Goal: Task Accomplishment & Management: Use online tool/utility

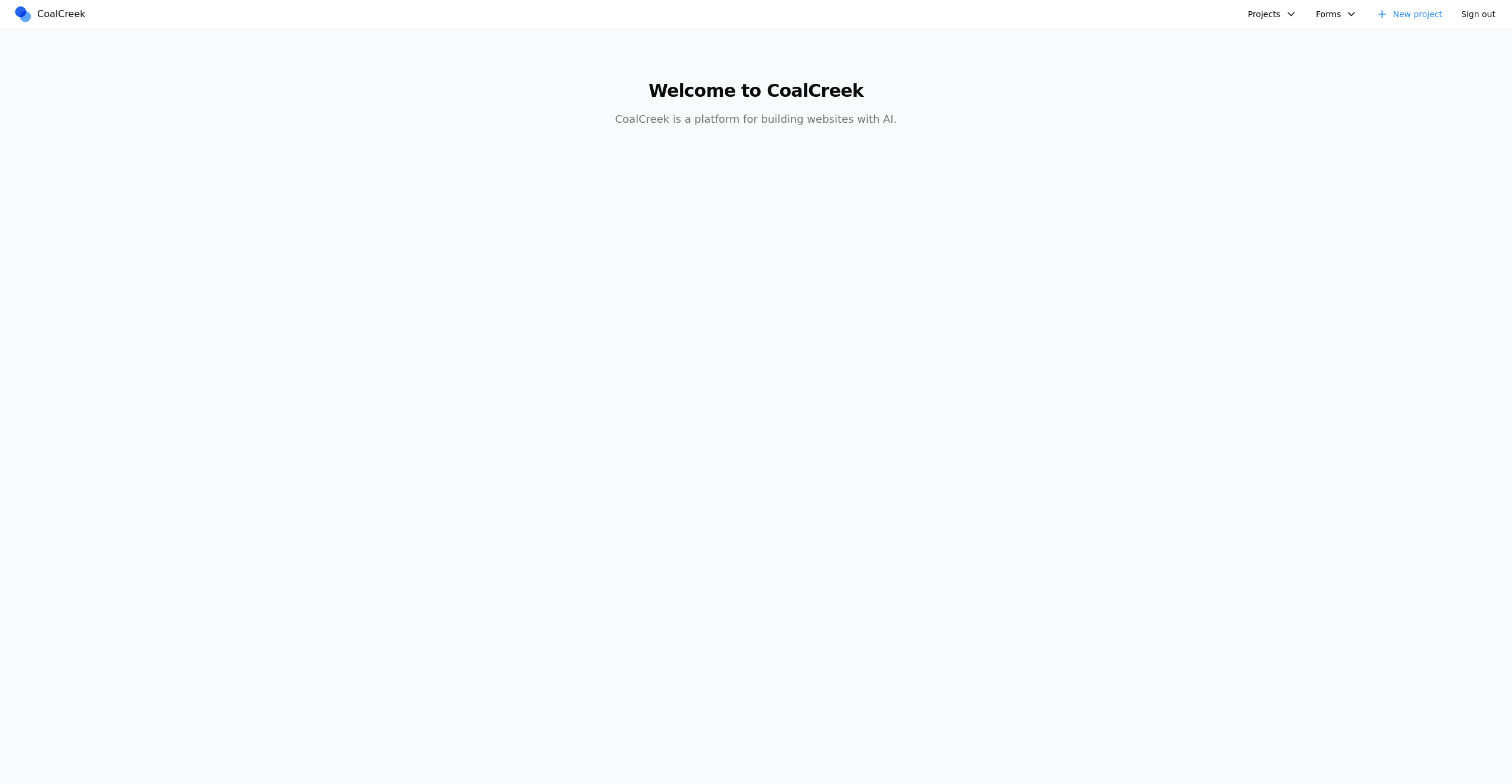
click at [1309, 8] on div "Projects hello word Golftopia golf course test new mexican food site dsfsdf tes…" at bounding box center [1257, 14] width 489 height 19
click at [1294, 15] on button "Projects" at bounding box center [1273, 14] width 63 height 18
click at [1280, 62] on link "Golftopia" at bounding box center [1304, 60] width 110 height 20
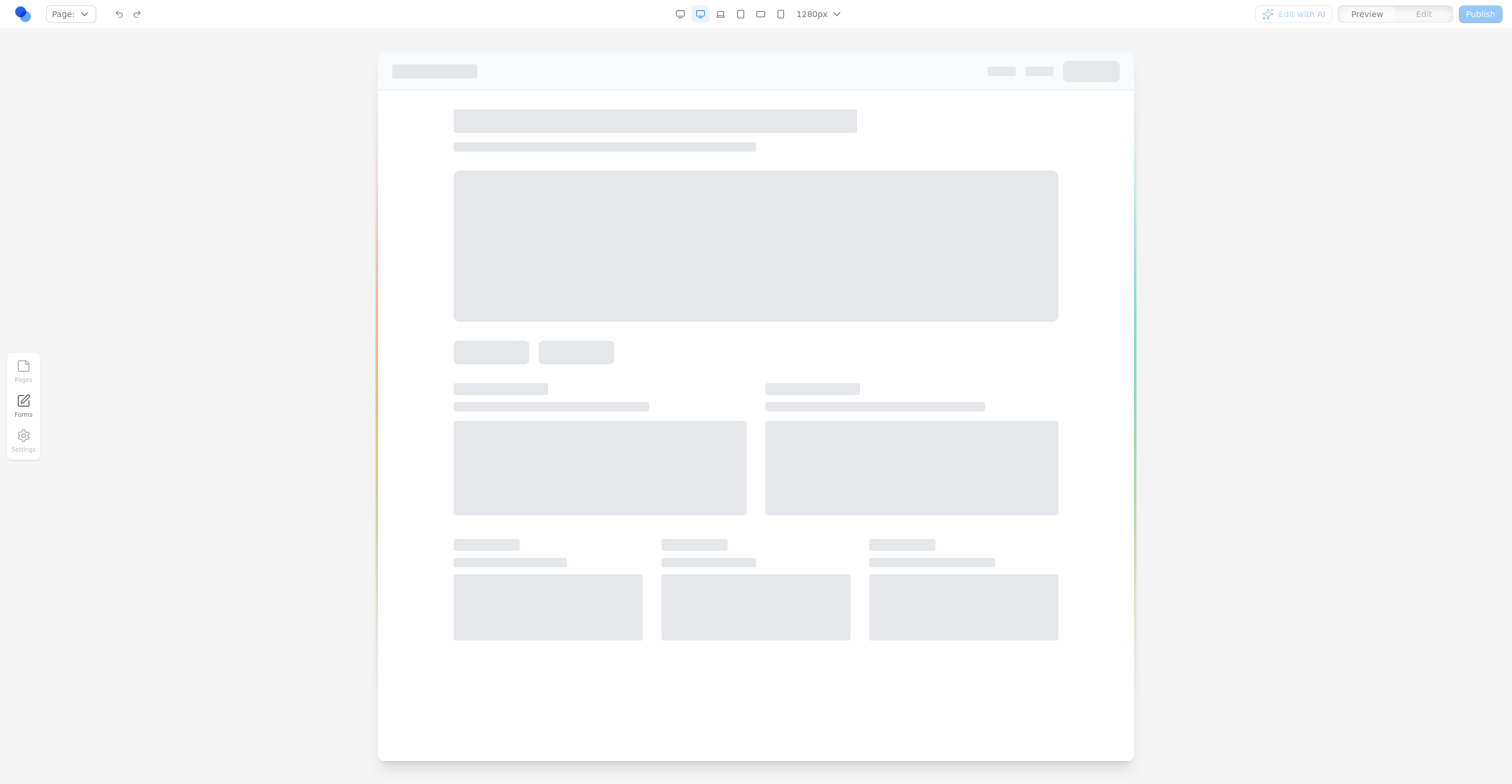
click at [1289, 19] on div "Edit with AI Preview Edit Publish" at bounding box center [1257, 14] width 489 height 19
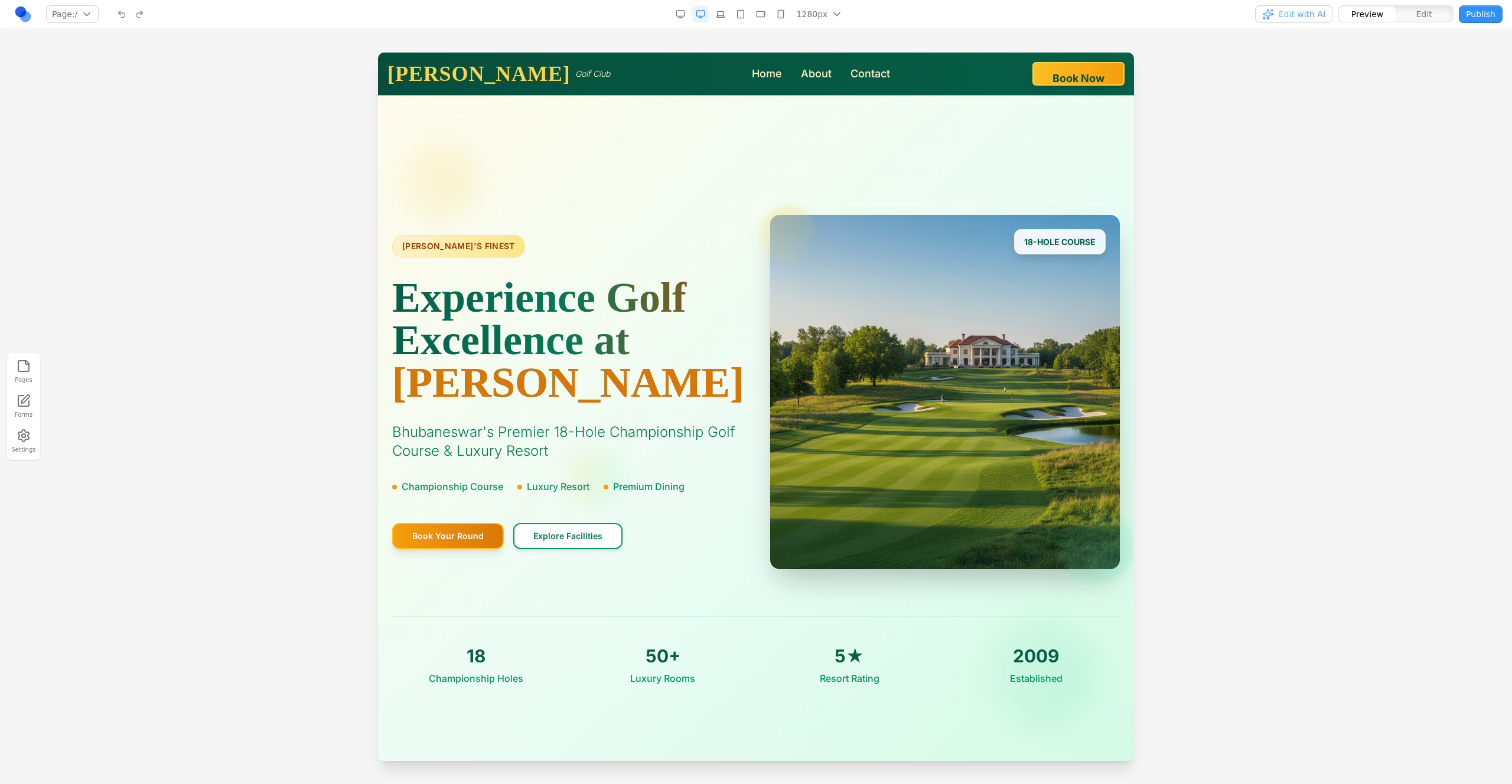
click at [1289, 16] on span "Edit with AI" at bounding box center [1302, 14] width 47 height 12
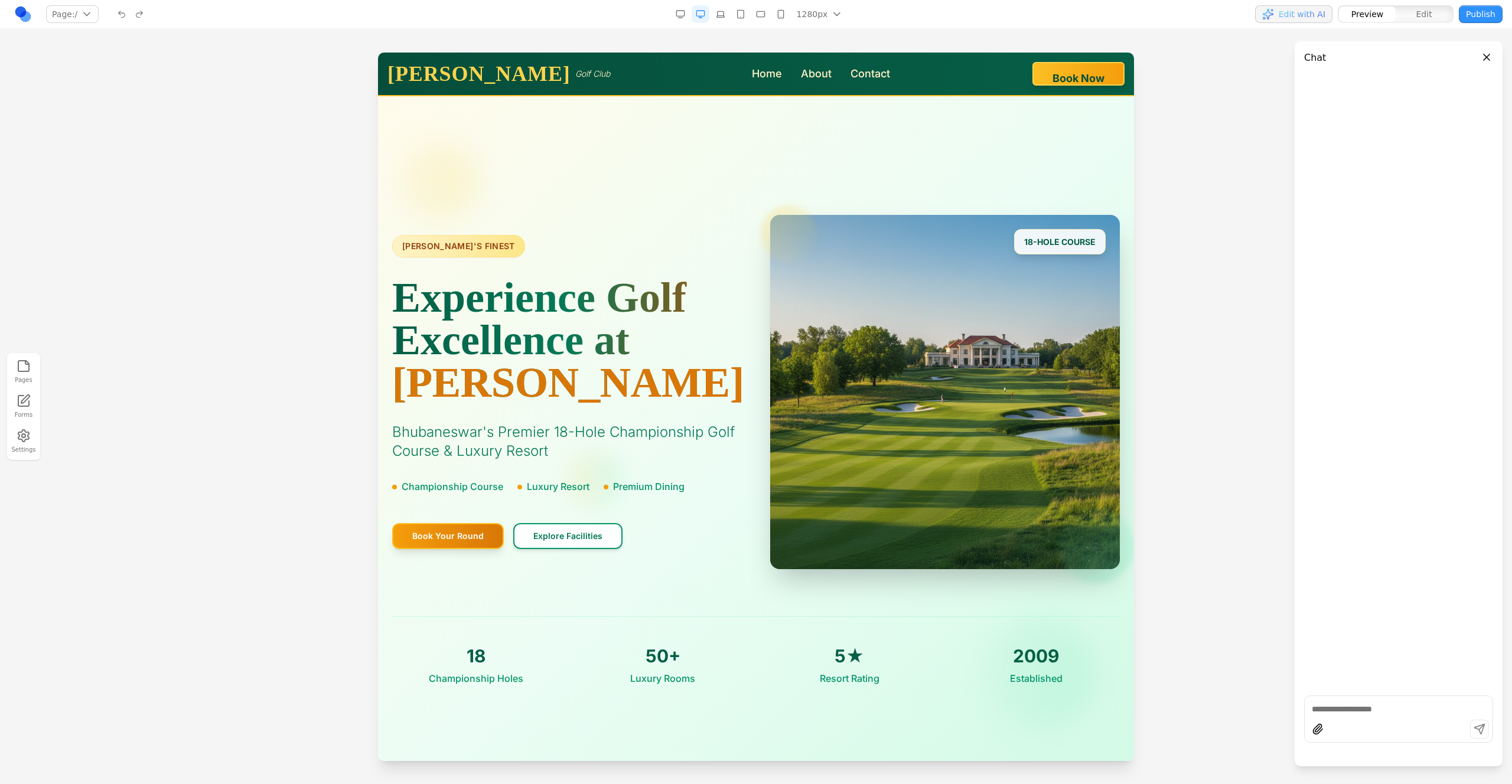
click at [1289, 16] on span "Edit with AI" at bounding box center [1302, 14] width 47 height 12
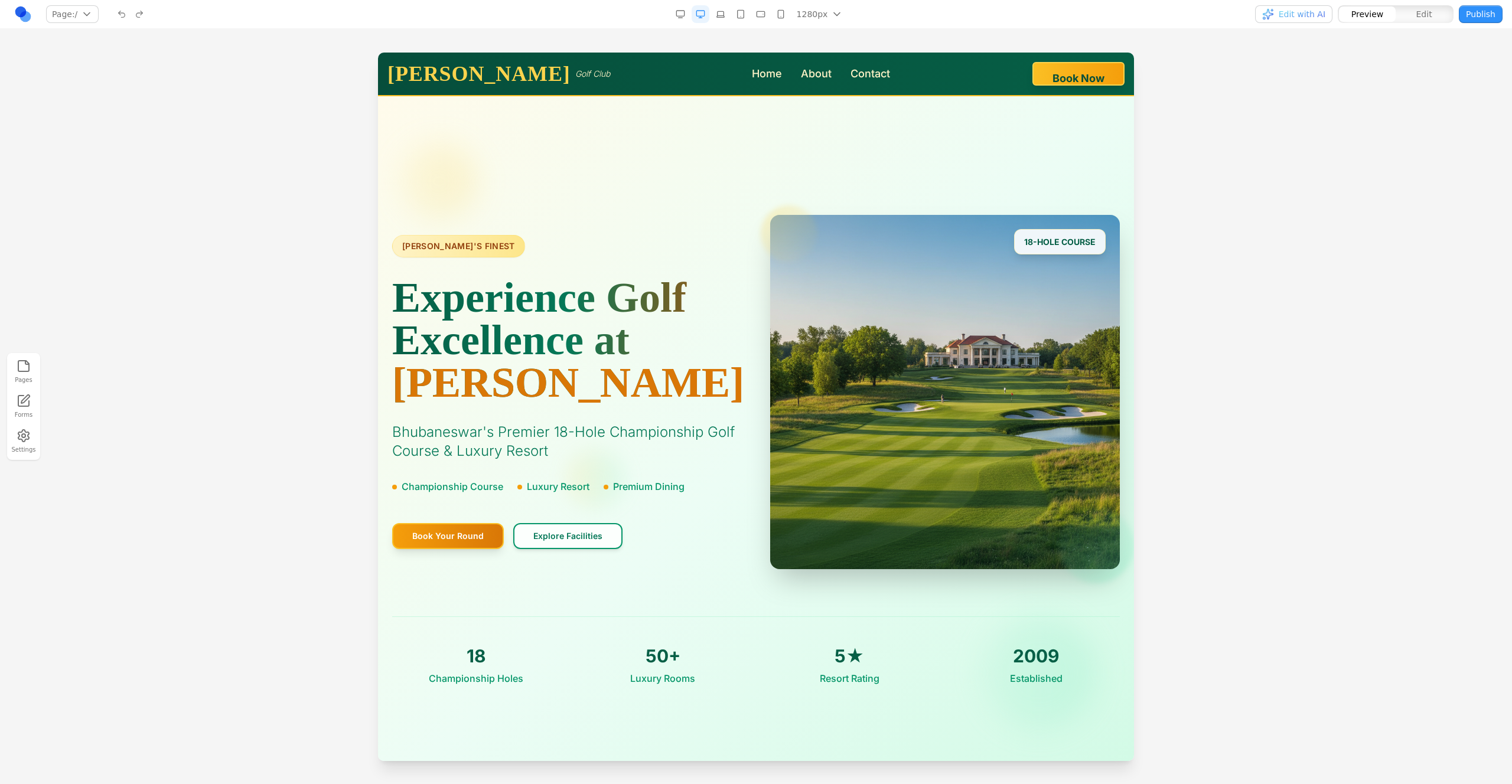
click at [1289, 16] on span "Edit with AI" at bounding box center [1302, 14] width 47 height 12
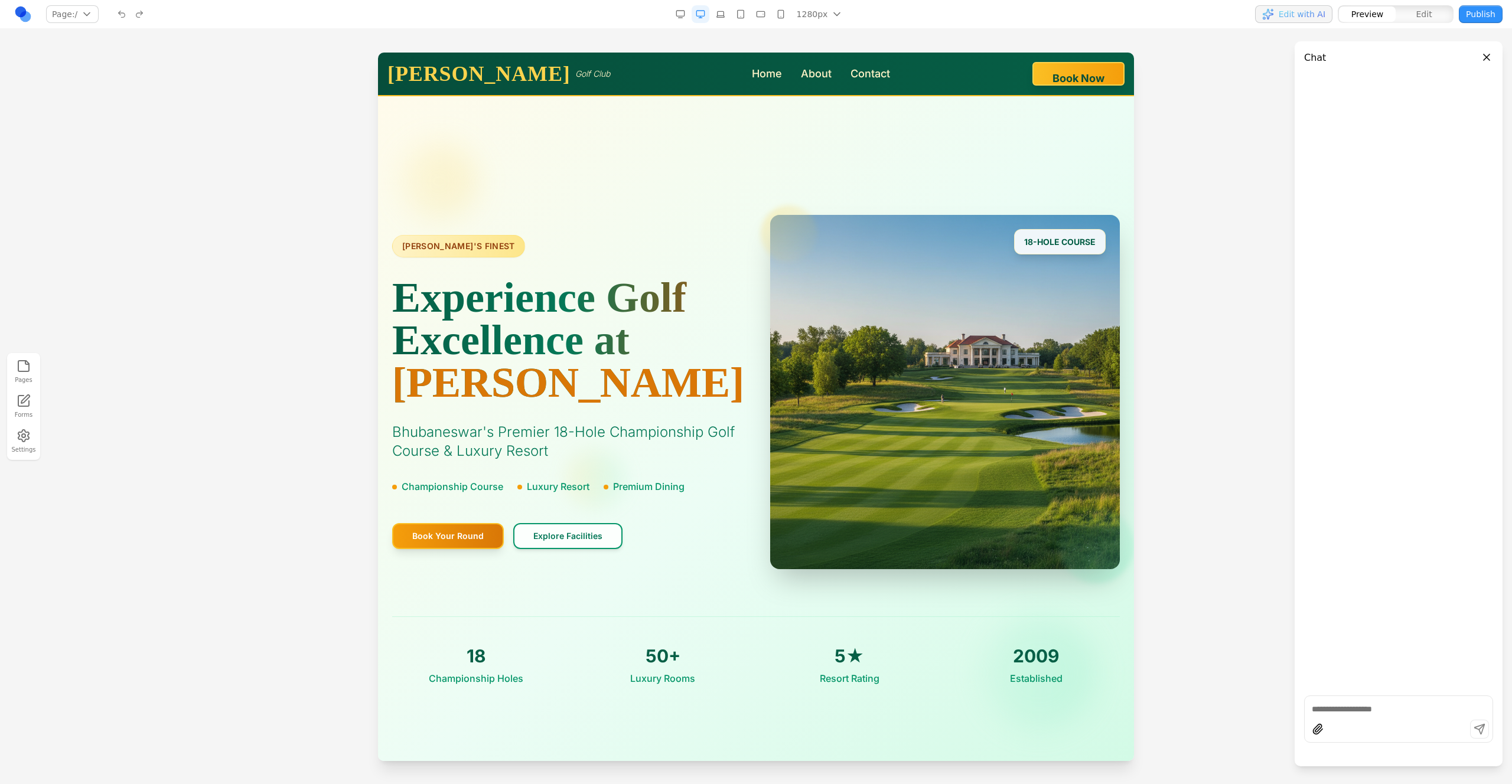
click at [1289, 16] on span "Edit with AI" at bounding box center [1302, 14] width 47 height 12
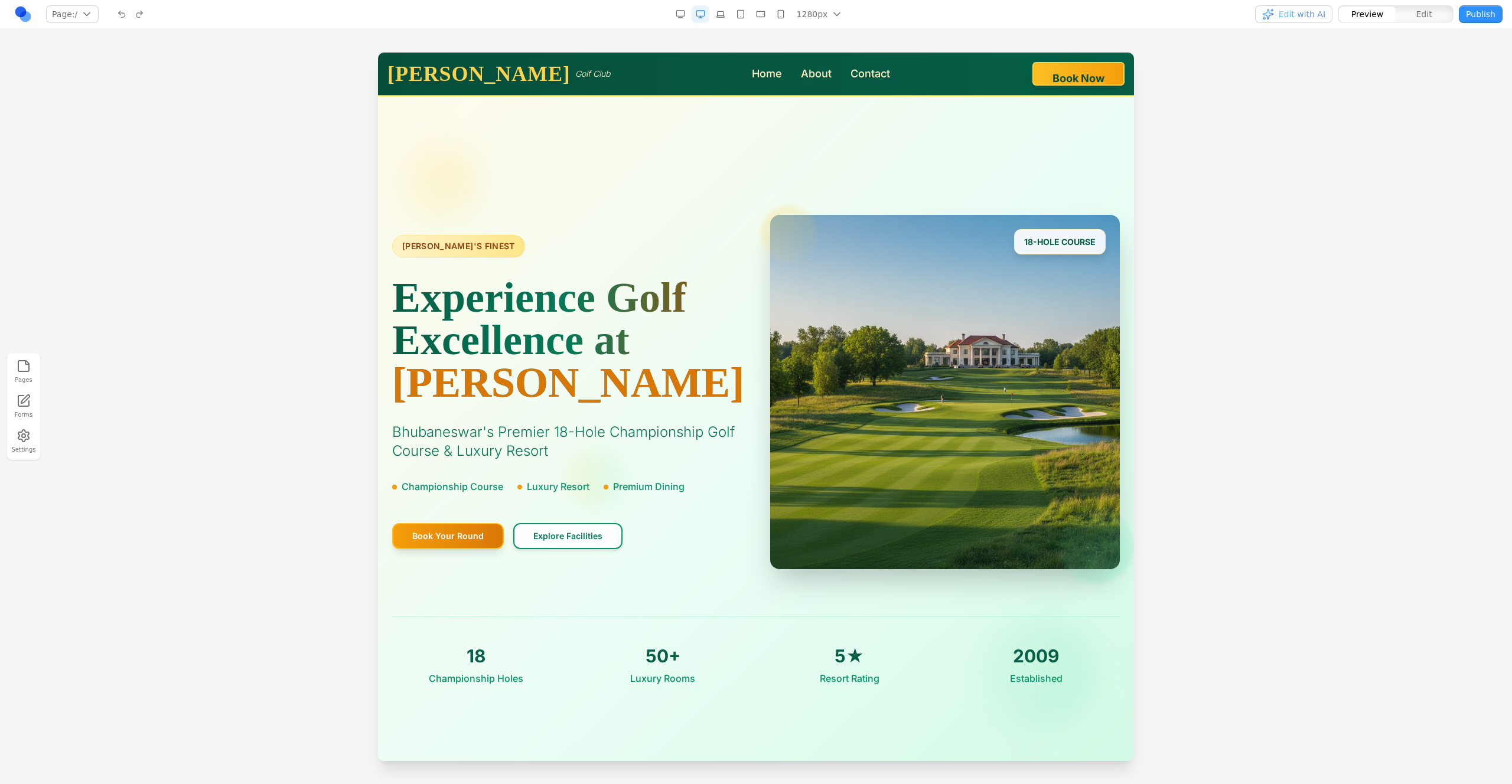
click at [638, 135] on section "BHUBANESWAR'S FINEST Experience Golf Excellence at [GEOGRAPHIC_DATA]'s Premier …" at bounding box center [756, 450] width 756 height 709
click at [1045, 135] on section "BHUBANESWAR'S FINEST Experience Golf Excellence at [GEOGRAPHIC_DATA]'s Premier …" at bounding box center [756, 450] width 756 height 709
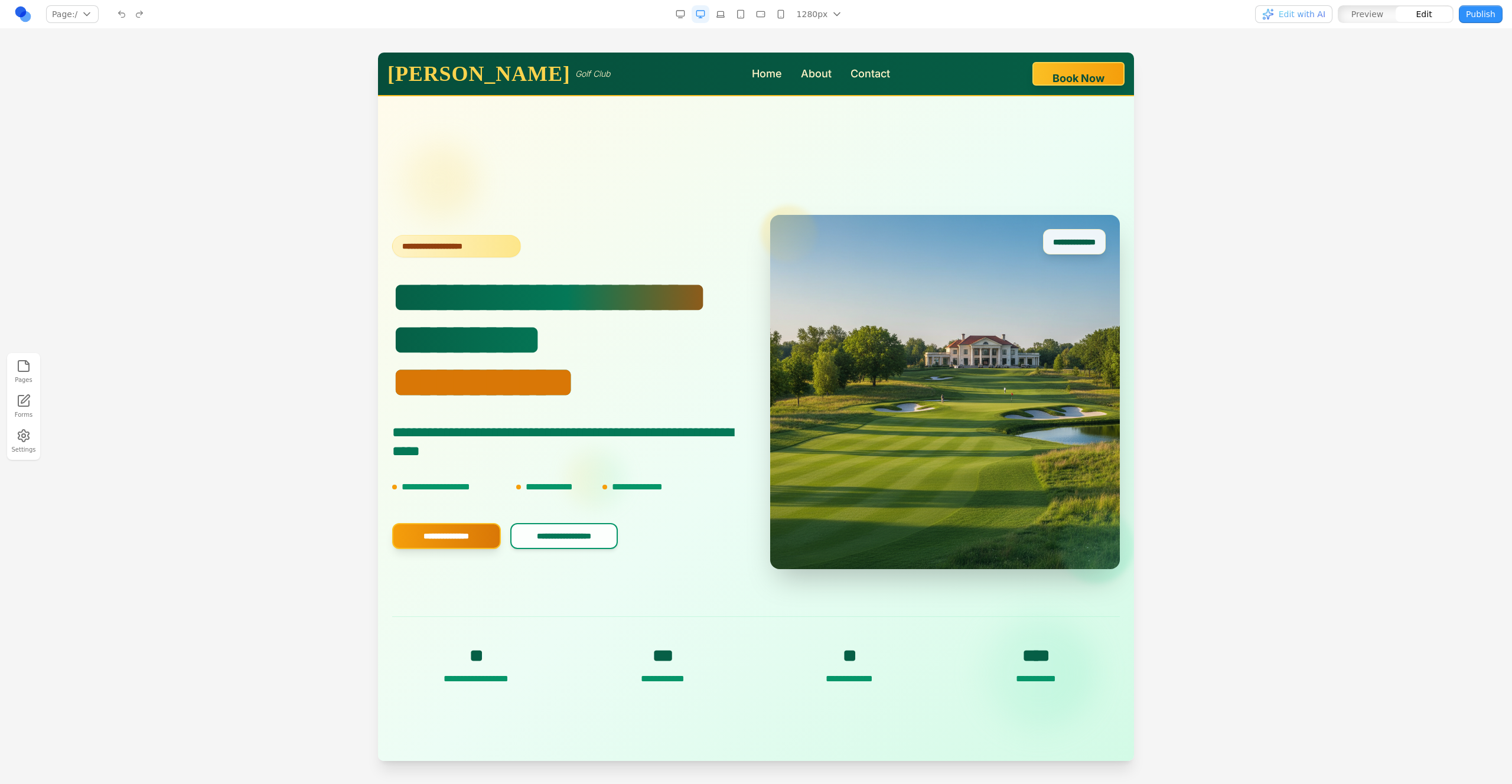
click at [1208, 129] on div at bounding box center [756, 418] width 1512 height 731
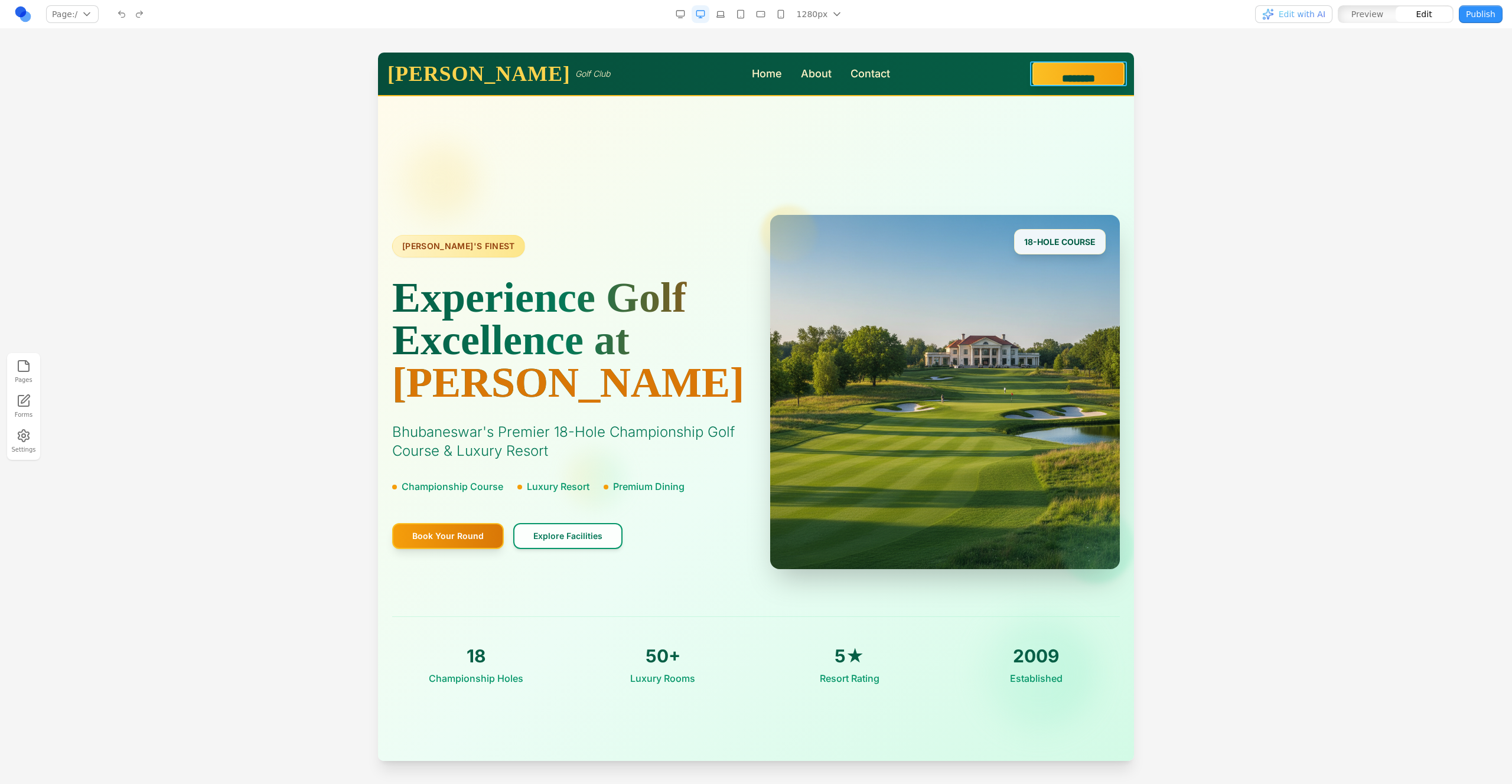
click at [1043, 73] on button "********" at bounding box center [1079, 73] width 93 height 23
click at [952, 102] on icon at bounding box center [953, 102] width 12 height 12
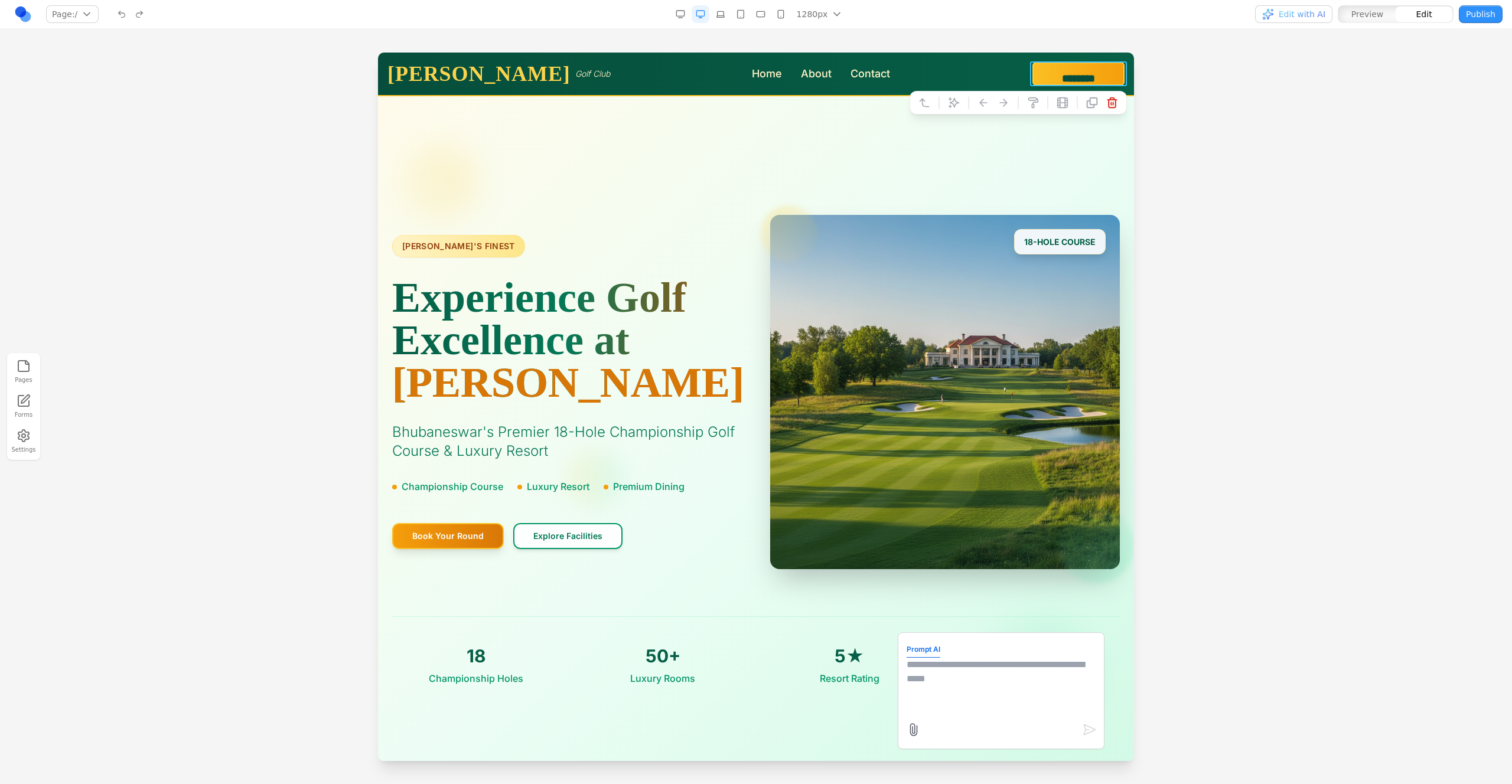
click at [925, 689] on textarea at bounding box center [1001, 687] width 189 height 59
type textarea "**********"
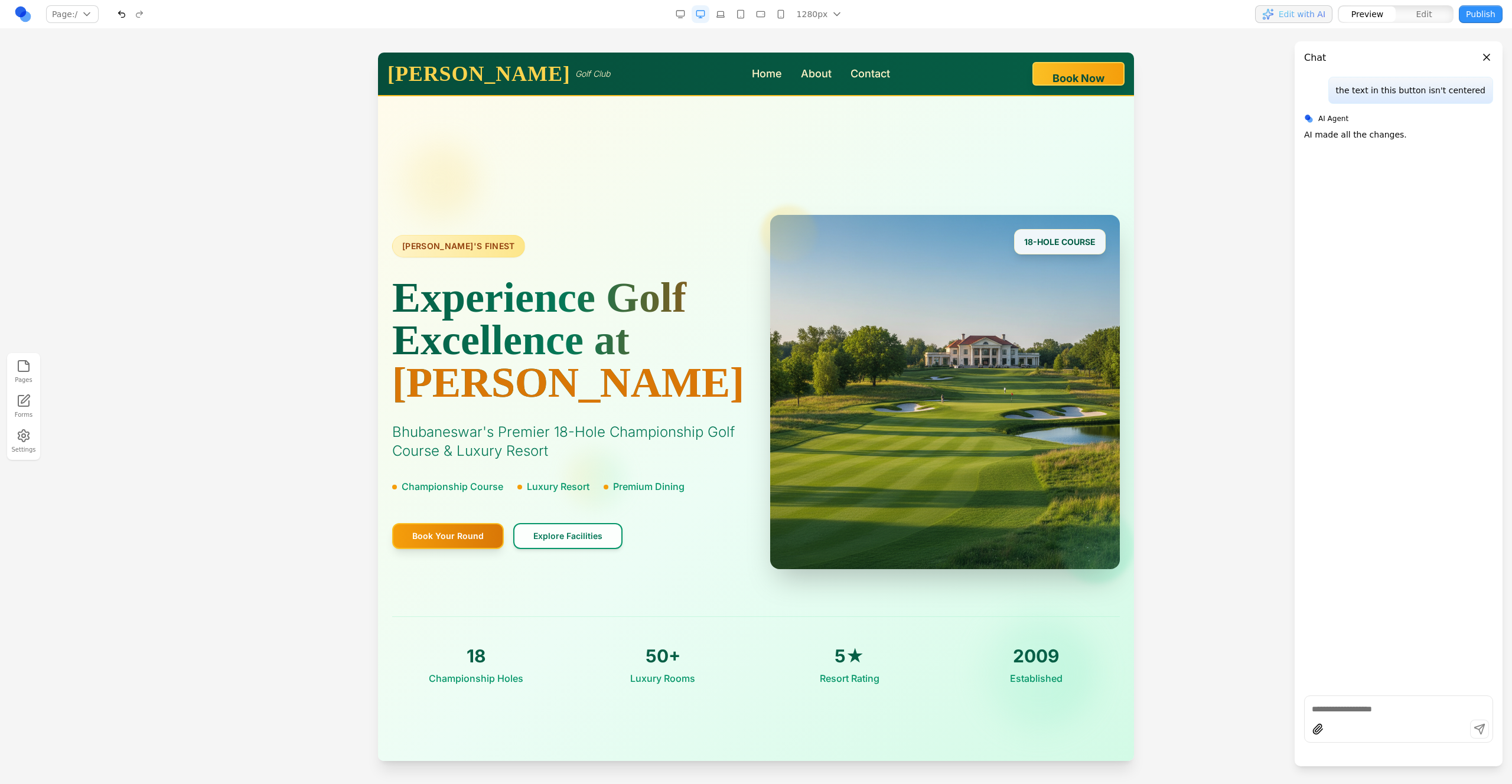
drag, startPoint x: 251, startPoint y: 107, endPoint x: 388, endPoint y: 207, distance: 169.6
click at [251, 107] on div at bounding box center [756, 418] width 1512 height 731
click at [556, 170] on div "BHUBANESWAR'S FINEST Experience Golf Excellence at [GEOGRAPHIC_DATA]'s Premier …" at bounding box center [756, 451] width 756 height 566
click at [599, 268] on div "BHUBANESWAR'S FINEST Experience Golf Excellence at [GEOGRAPHIC_DATA]'s Premier …" at bounding box center [567, 392] width 350 height 314
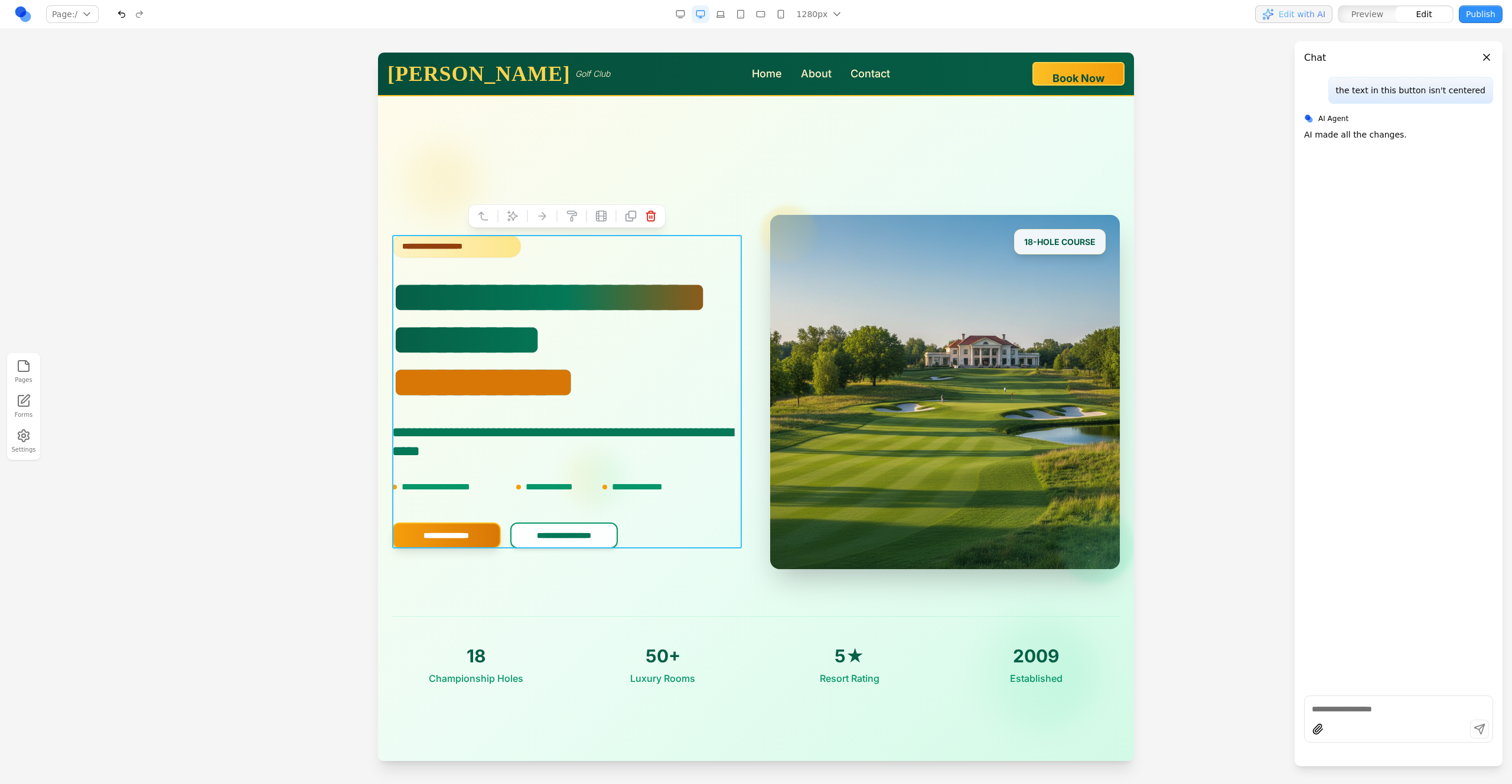
click at [438, 117] on section "**********" at bounding box center [756, 450] width 756 height 709
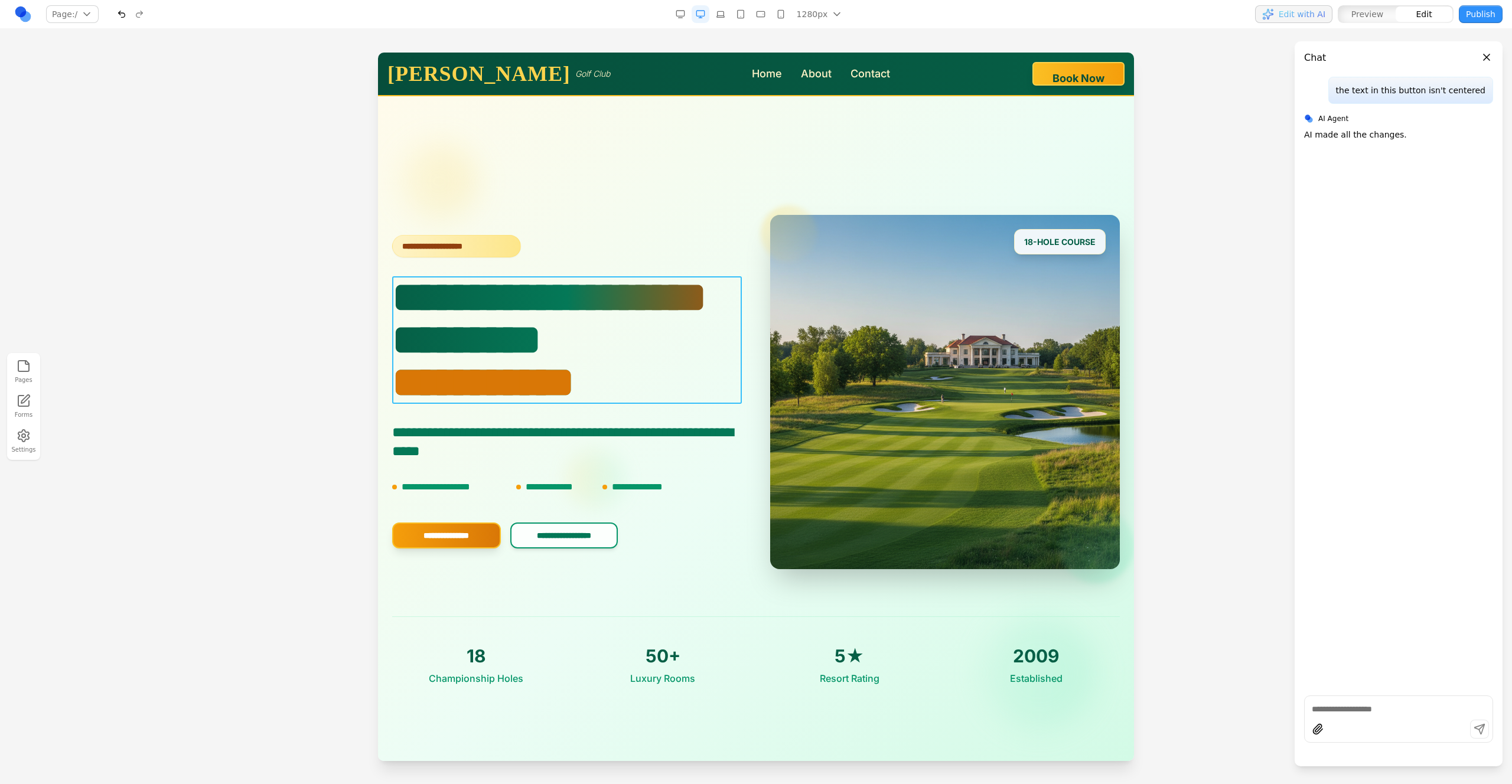
drag, startPoint x: 619, startPoint y: 341, endPoint x: 647, endPoint y: 357, distance: 32.2
click at [629, 347] on h1 "**********" at bounding box center [567, 340] width 350 height 128
click at [704, 385] on span "**********" at bounding box center [567, 382] width 350 height 43
click at [188, 294] on div at bounding box center [756, 418] width 1512 height 731
click at [218, 34] on div "Pages Forms Settings" at bounding box center [756, 406] width 1512 height 755
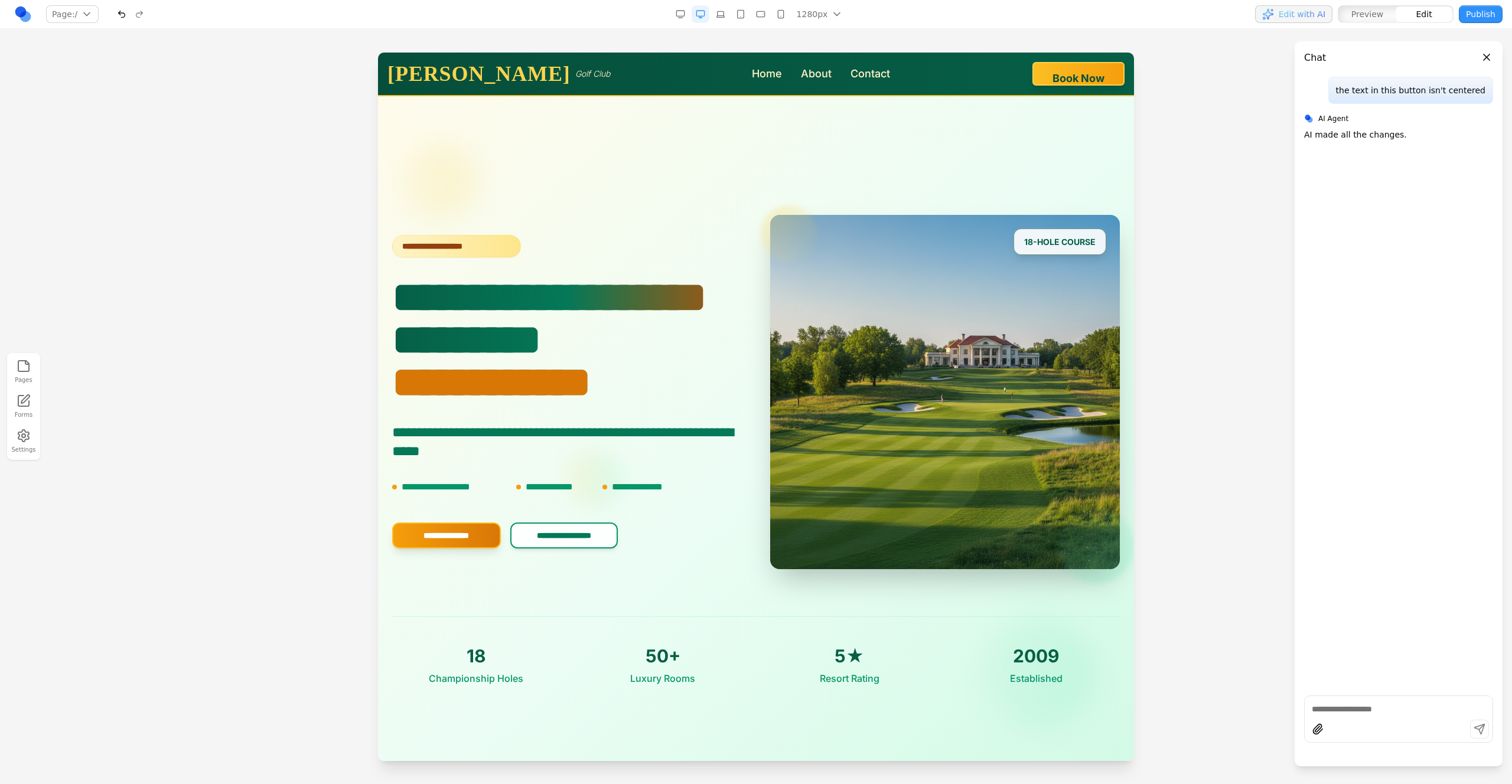
click at [1243, 231] on div at bounding box center [756, 418] width 1512 height 731
